Goal: Task Accomplishment & Management: Use online tool/utility

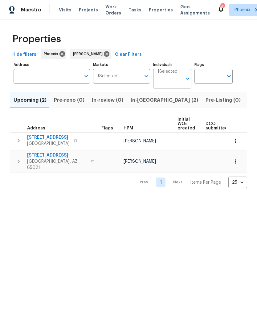
click at [50, 82] on input "Address" at bounding box center [47, 76] width 67 height 15
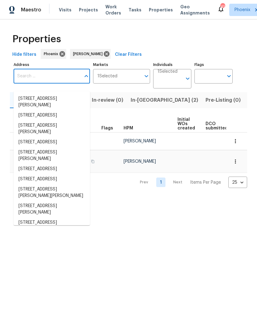
click at [27, 84] on input "Address" at bounding box center [47, 76] width 67 height 15
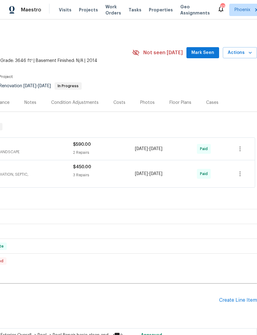
scroll to position [0, 91]
click at [206, 57] on span "Mark Seen" at bounding box center [203, 53] width 23 height 8
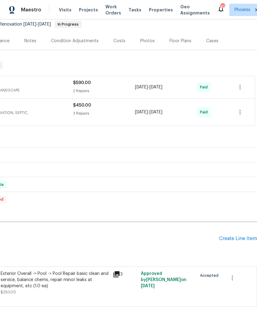
scroll to position [62, 91]
click at [234, 242] on div "Create Line Item" at bounding box center [238, 239] width 38 height 6
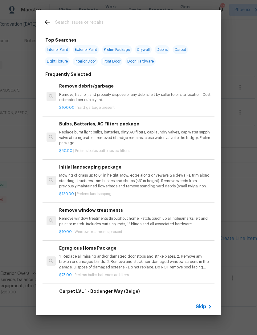
click at [78, 26] on input "text" at bounding box center [120, 23] width 131 height 9
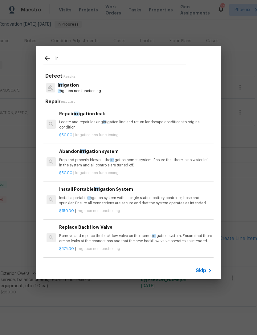
type input "I"
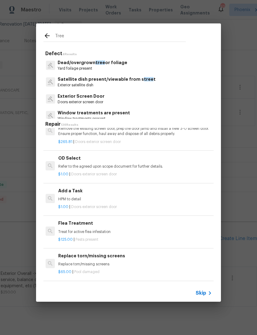
scroll to position [304, 1]
type input "T"
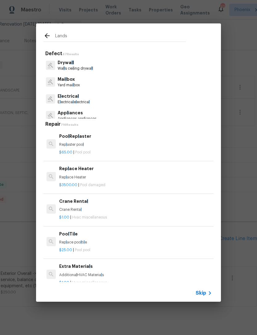
type input "Landsc"
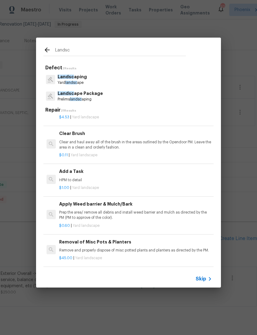
scroll to position [362, 0]
click at [77, 174] on div "Add a Task HPM to detail" at bounding box center [135, 175] width 153 height 15
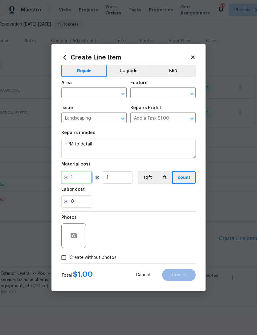
click at [77, 174] on input "1" at bounding box center [76, 178] width 31 height 12
click at [88, 93] on input "text" at bounding box center [85, 94] width 48 height 10
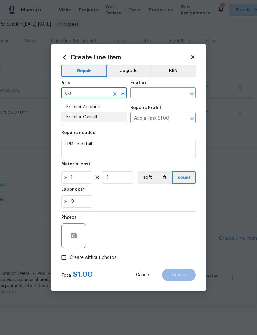
click at [89, 117] on li "Exterior Overall" at bounding box center [93, 117] width 65 height 10
type input "Exterior Overall"
click at [156, 94] on input "text" at bounding box center [155, 94] width 48 height 10
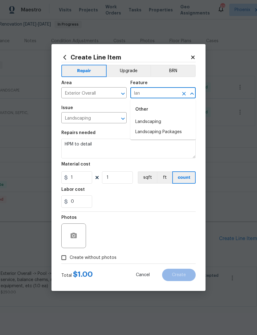
click at [157, 120] on li "Landscaping" at bounding box center [163, 122] width 65 height 10
type input "Landscaping"
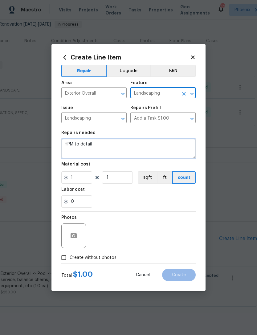
click at [106, 147] on textarea "HPM to detail" at bounding box center [128, 149] width 135 height 20
type textarea "H"
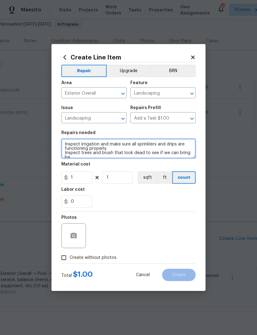
scroll to position [1, 0]
type textarea "Inspect irrigation and make sure all sprinklers and drips are functioning prope…"
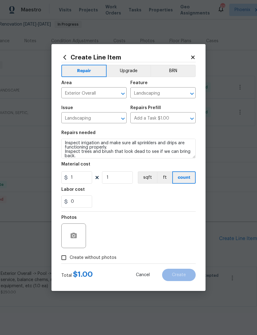
click at [152, 210] on section "Repairs needed Inspect irrigation and make sure all sprinklers and drips are fu…" at bounding box center [128, 169] width 135 height 85
click at [83, 178] on input "1" at bounding box center [76, 178] width 31 height 12
type input "75"
click at [151, 207] on div "0" at bounding box center [128, 202] width 135 height 12
click at [74, 238] on icon "button" at bounding box center [74, 236] width 6 height 6
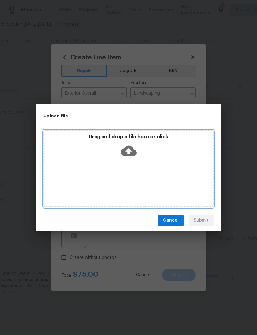
click at [128, 150] on icon at bounding box center [129, 151] width 16 height 16
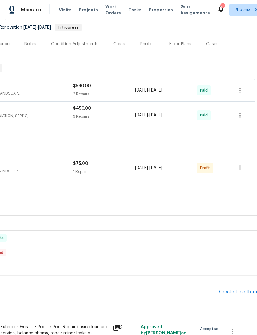
scroll to position [59, 91]
click at [241, 172] on icon "button" at bounding box center [240, 167] width 7 height 7
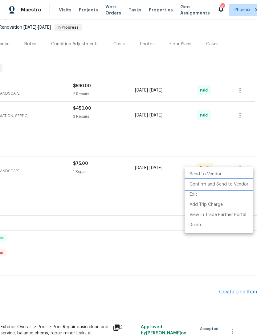
click at [222, 185] on li "Confirm and Send to Vendor" at bounding box center [219, 185] width 69 height 10
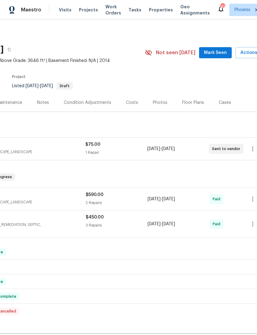
scroll to position [0, 78]
click at [219, 57] on span "Mark Seen" at bounding box center [216, 53] width 23 height 8
click at [251, 57] on span "Actions" at bounding box center [253, 53] width 24 height 8
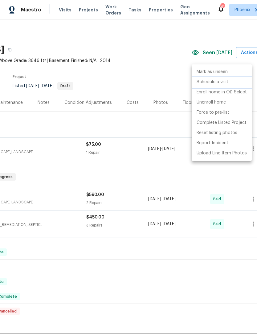
click at [222, 83] on p "Schedule a visit" at bounding box center [213, 82] width 32 height 6
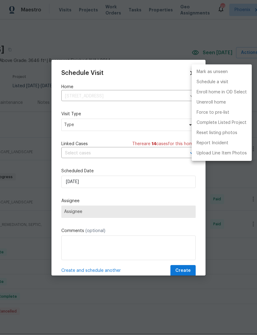
click at [92, 127] on div at bounding box center [128, 167] width 257 height 335
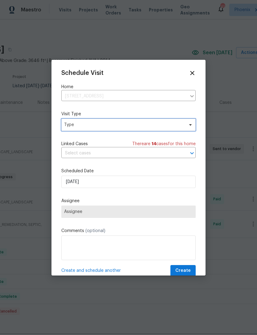
click at [93, 130] on span "Type" at bounding box center [128, 125] width 135 height 12
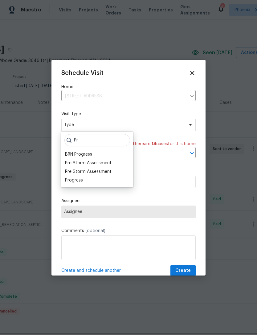
type input "Pr"
click at [78, 181] on div "Progress" at bounding box center [74, 180] width 18 height 6
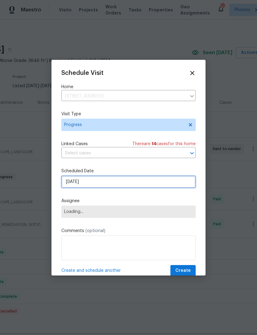
click at [100, 187] on input "9/9/2025" at bounding box center [128, 182] width 135 height 12
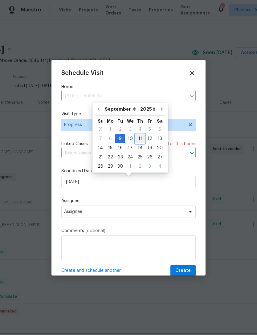
click at [139, 138] on div "11" at bounding box center [140, 139] width 10 height 9
type input "9/11/2025"
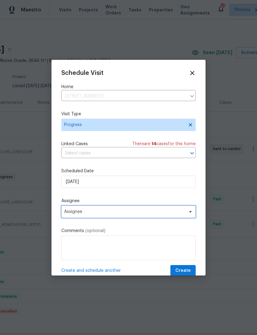
click at [99, 213] on span "Assignee" at bounding box center [124, 211] width 121 height 5
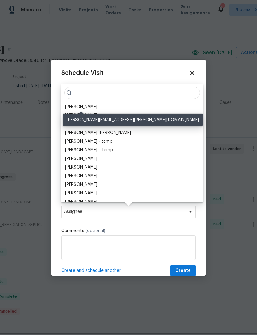
click at [95, 106] on div "[PERSON_NAME]" at bounding box center [81, 107] width 32 height 6
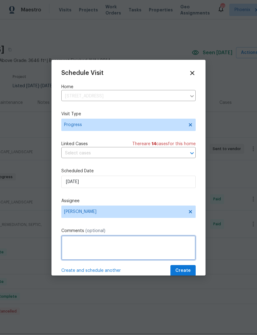
click at [102, 247] on textarea at bounding box center [128, 248] width 135 height 25
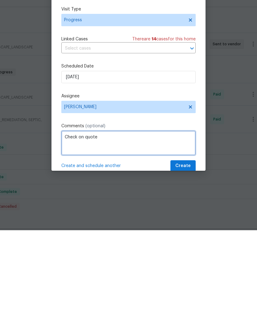
type textarea "Check on quote"
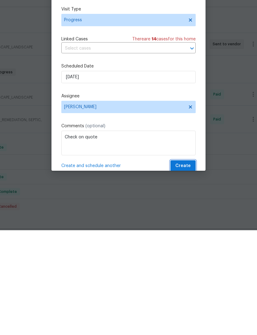
click at [184, 267] on span "Create" at bounding box center [183, 271] width 15 height 8
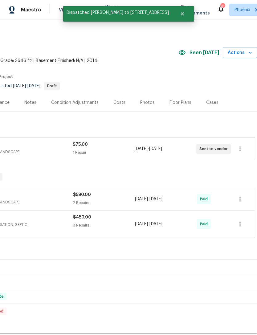
scroll to position [0, 91]
